Goal: Task Accomplishment & Management: Manage account settings

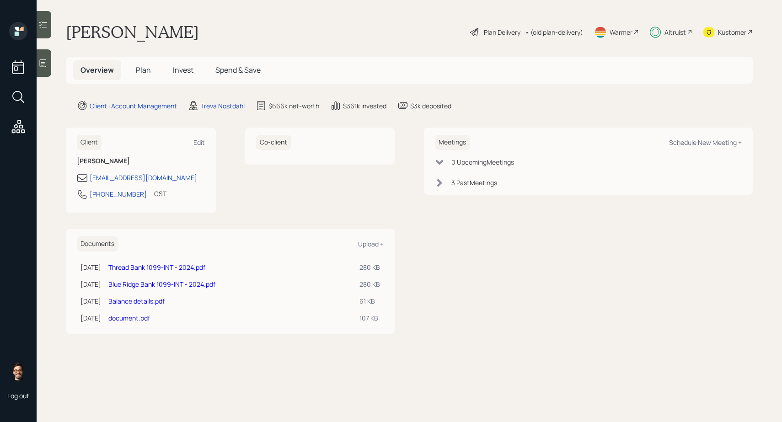
click at [173, 69] on span "Invest" at bounding box center [183, 70] width 21 height 10
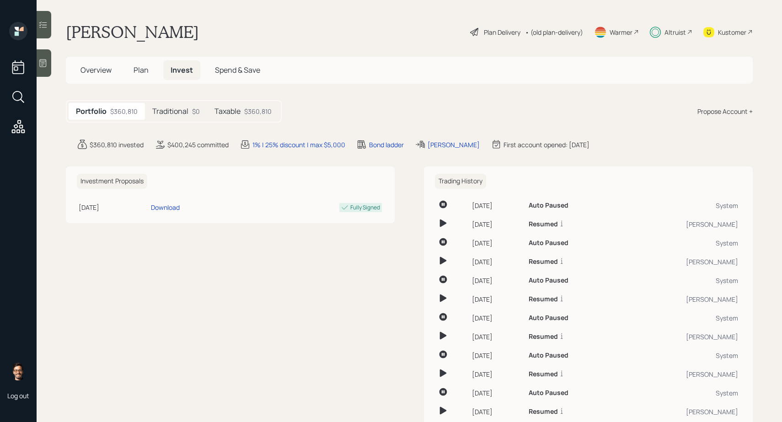
click at [183, 111] on h5 "Traditional" at bounding box center [170, 111] width 36 height 9
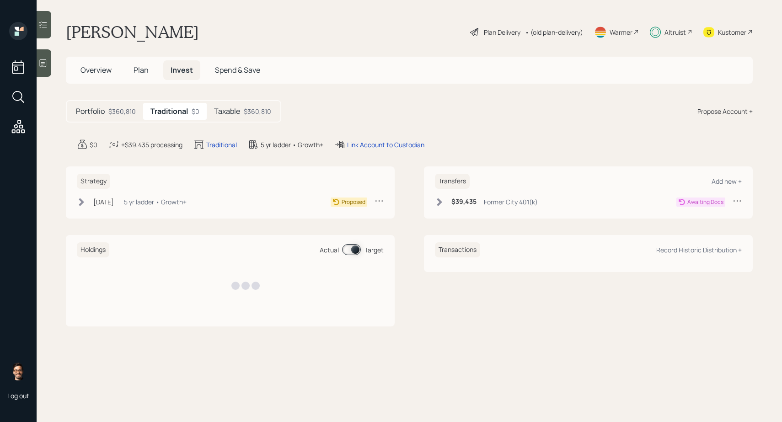
click at [238, 108] on h5 "Taxable" at bounding box center [227, 111] width 26 height 9
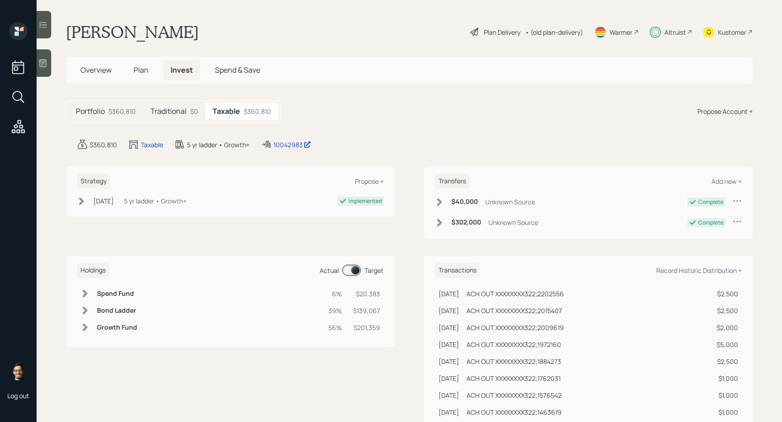
click at [347, 272] on span at bounding box center [351, 270] width 19 height 11
click at [350, 272] on span at bounding box center [351, 270] width 19 height 11
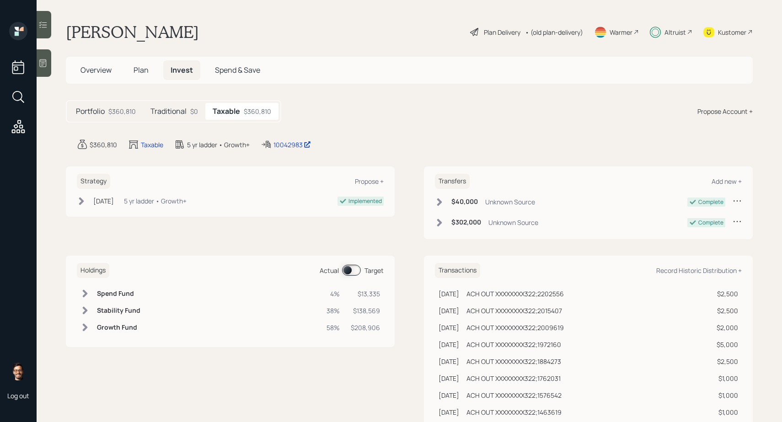
click at [350, 272] on span at bounding box center [351, 270] width 19 height 11
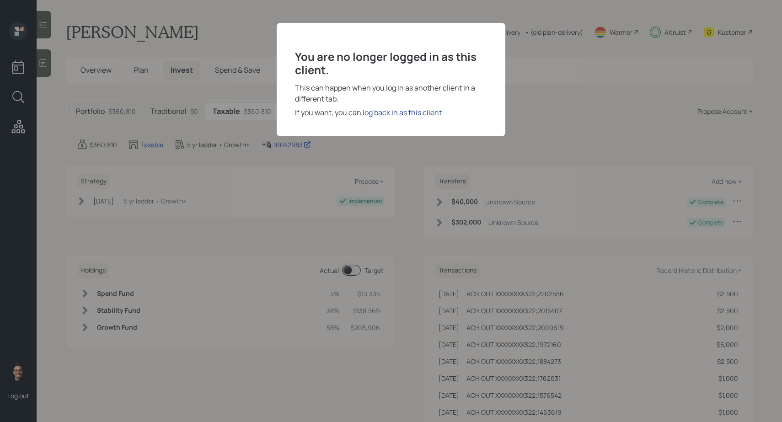
click at [403, 113] on div "log back in as this client" at bounding box center [402, 112] width 79 height 11
